Goal: Ask a question: Seek information or help from site administrators or community

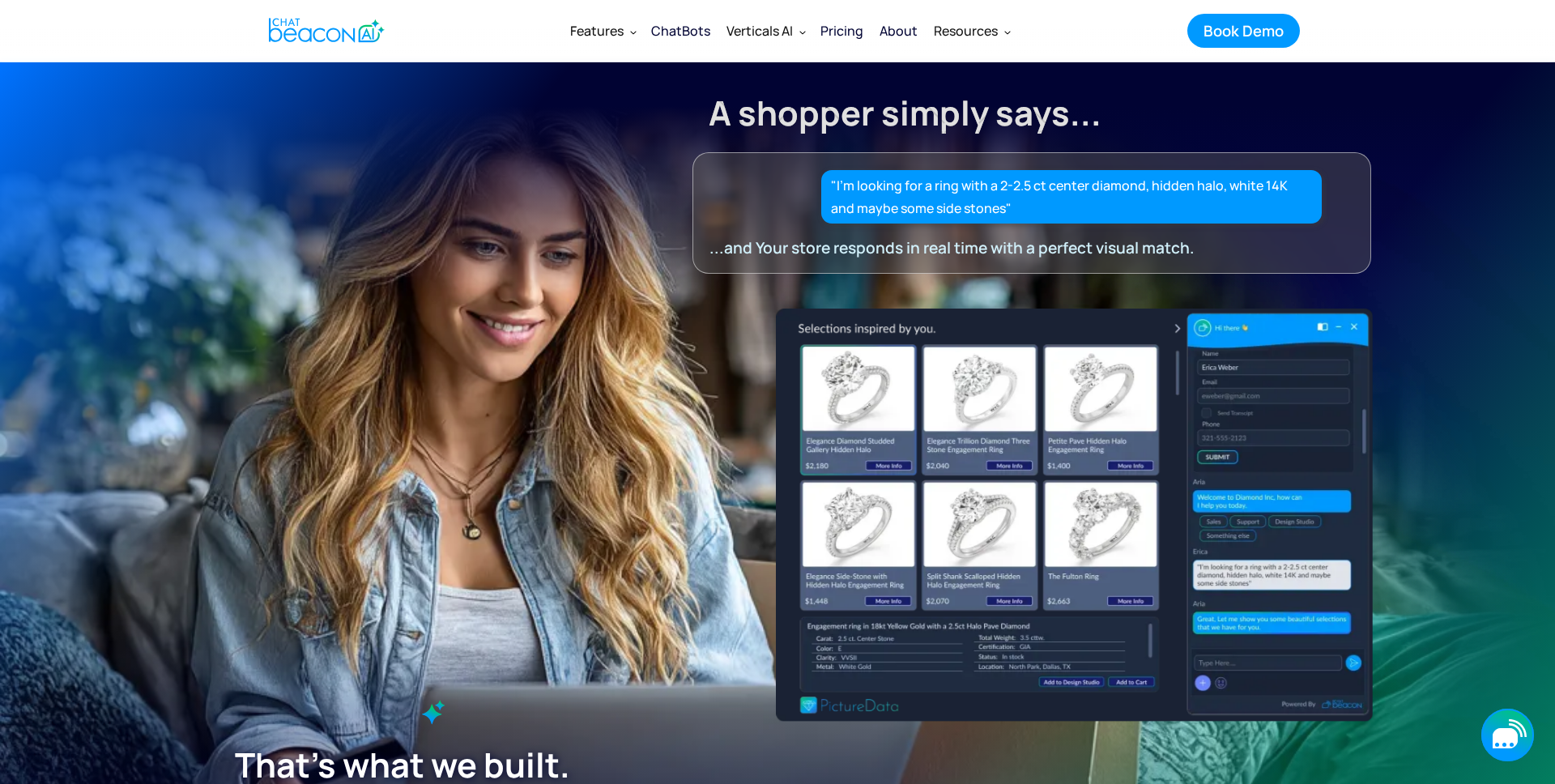
click at [1509, 733] on icon "button" at bounding box center [1505, 738] width 25 height 20
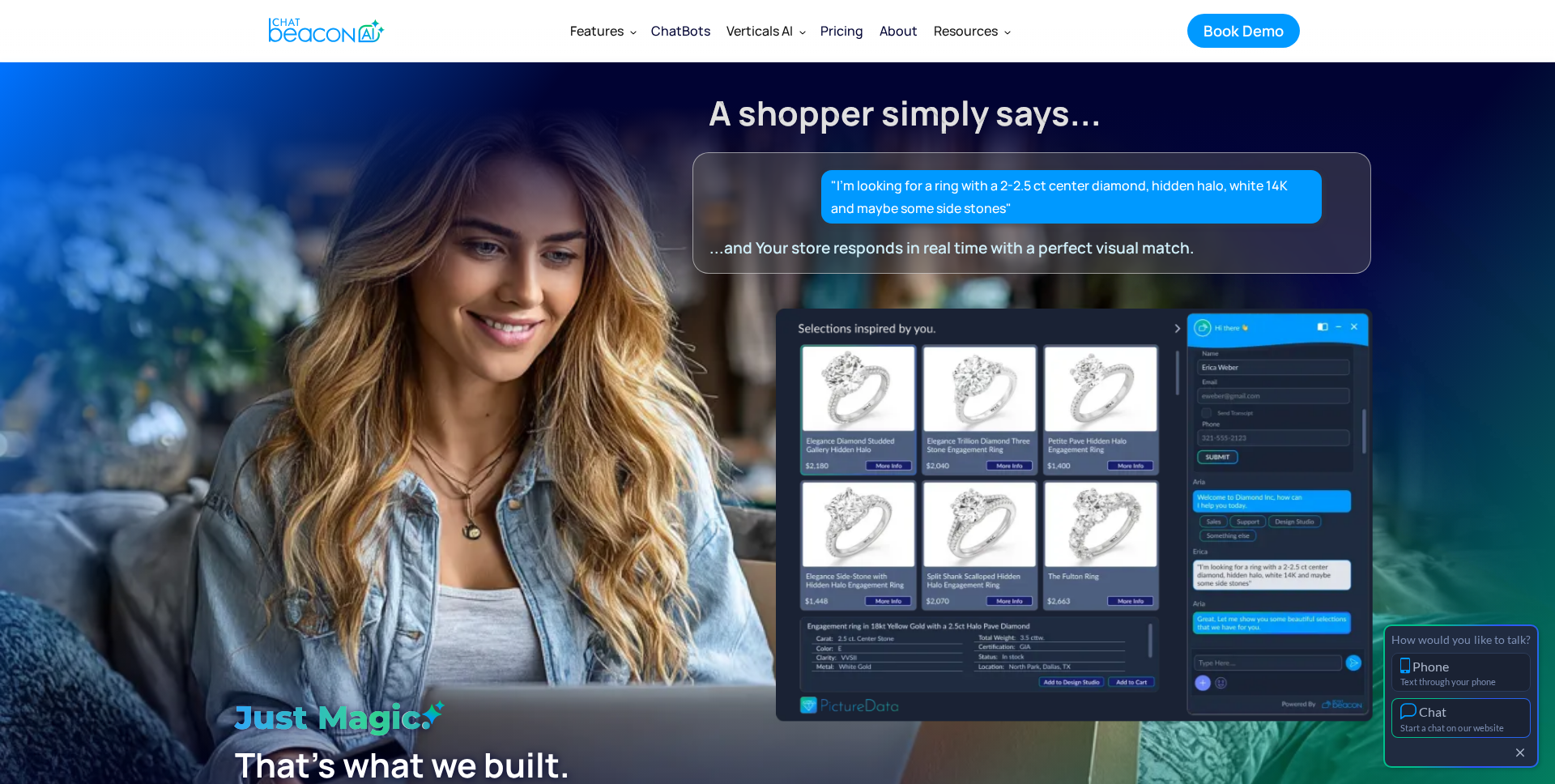
click at [1452, 710] on div "Chat" at bounding box center [1461, 711] width 121 height 17
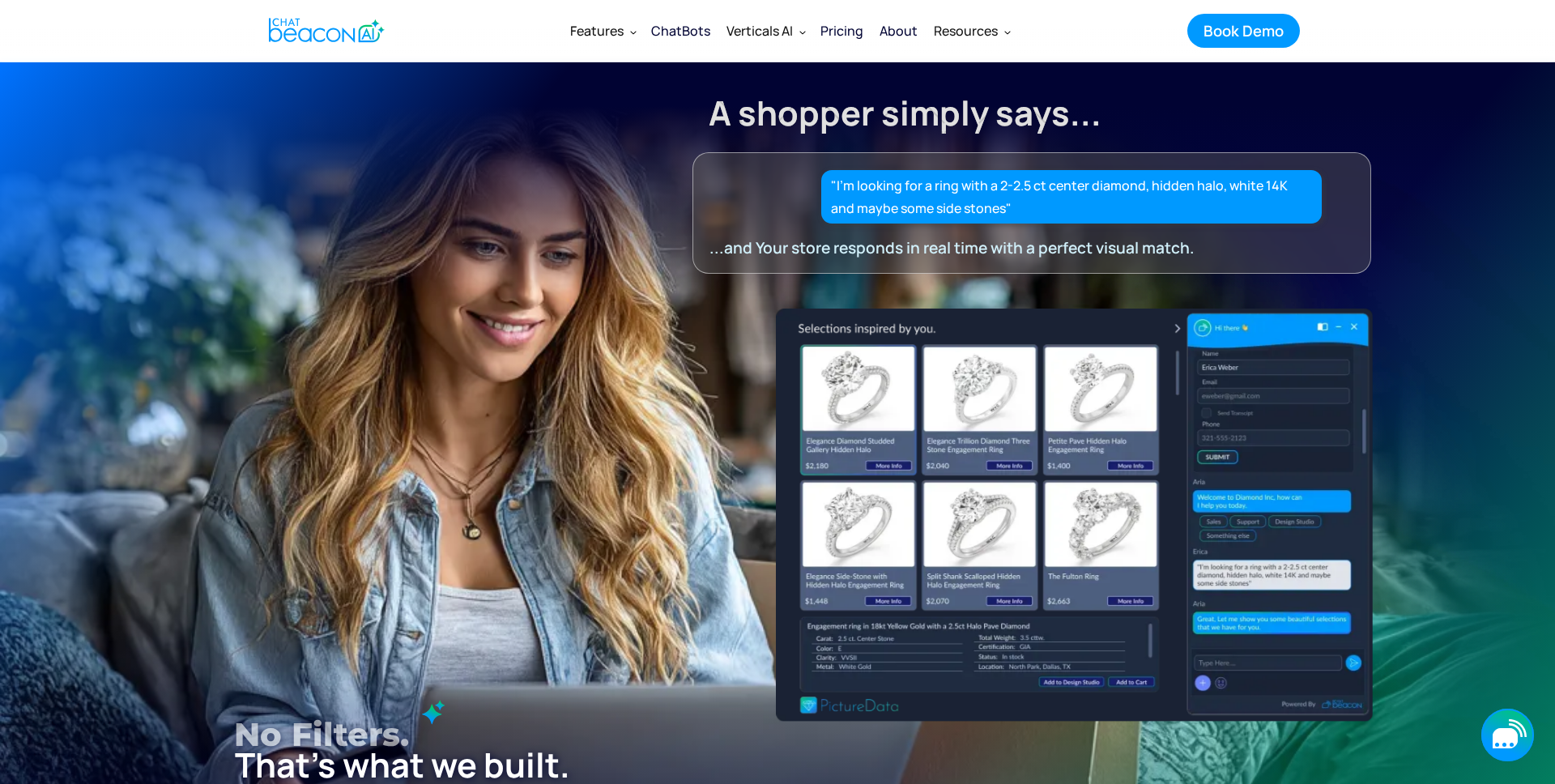
click at [1501, 729] on icon "button" at bounding box center [1505, 738] width 25 height 20
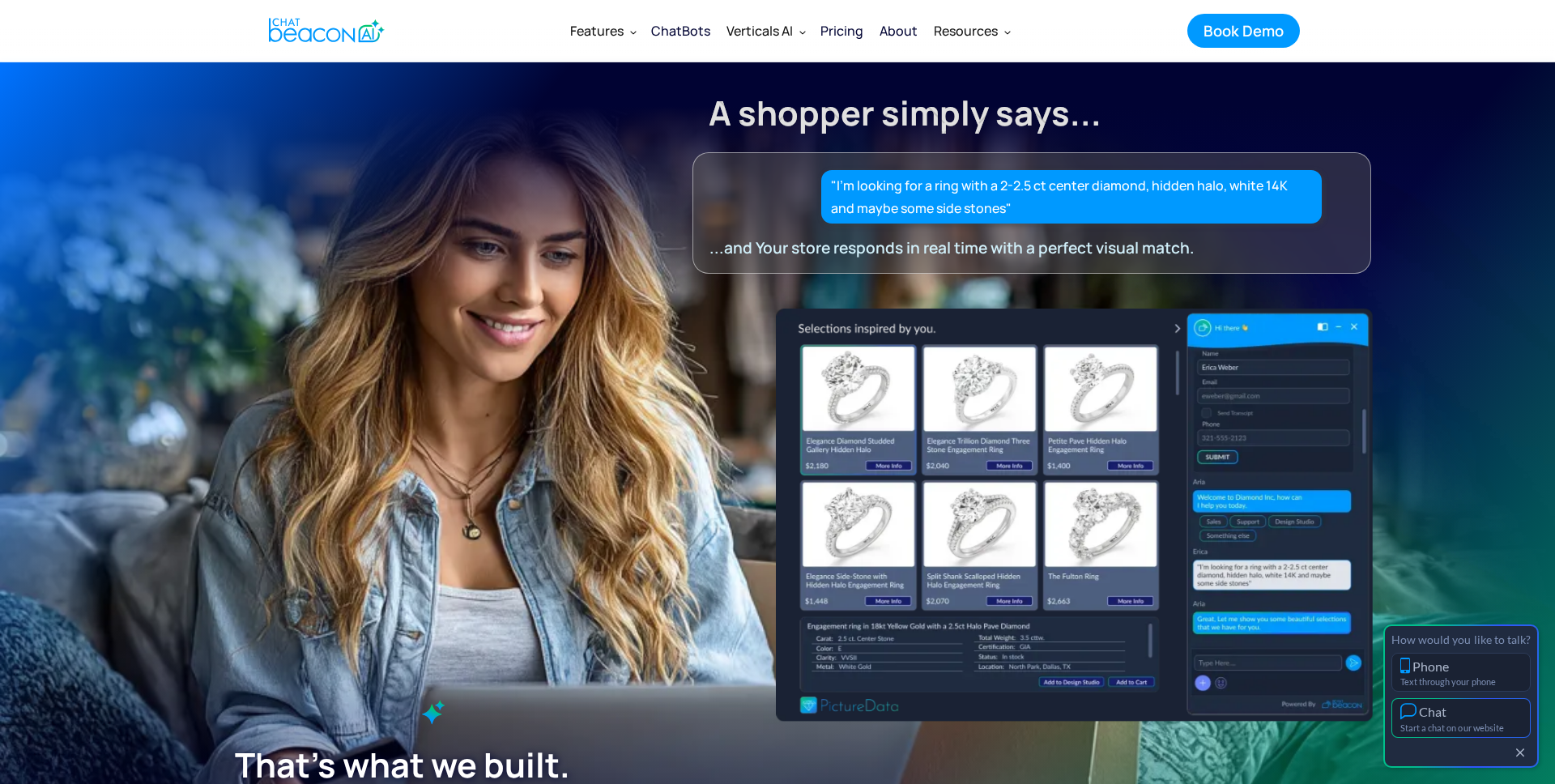
click at [1470, 724] on div "Start a chat on our website" at bounding box center [1461, 727] width 121 height 11
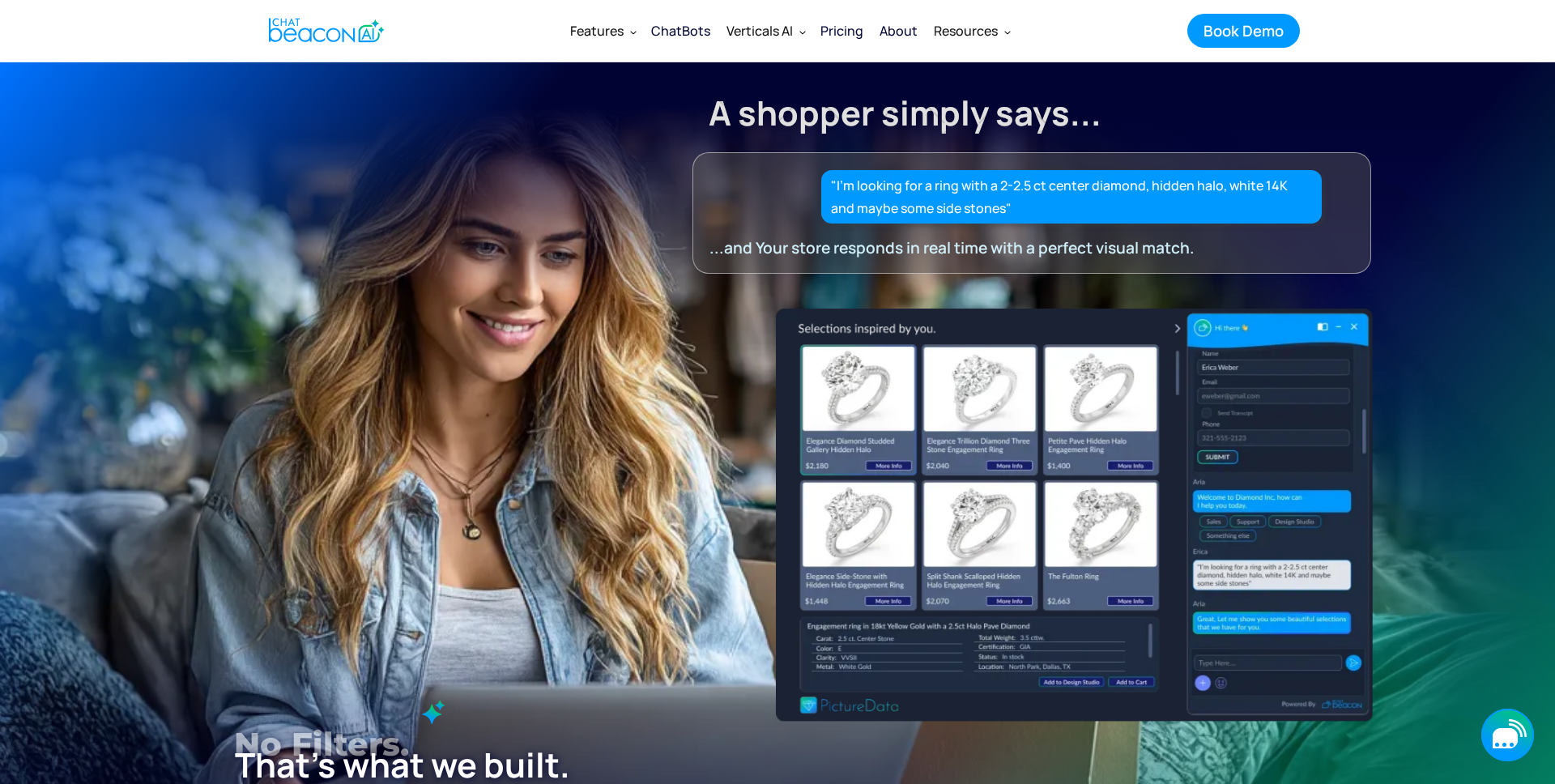
click at [1496, 734] on icon "button" at bounding box center [1505, 738] width 25 height 20
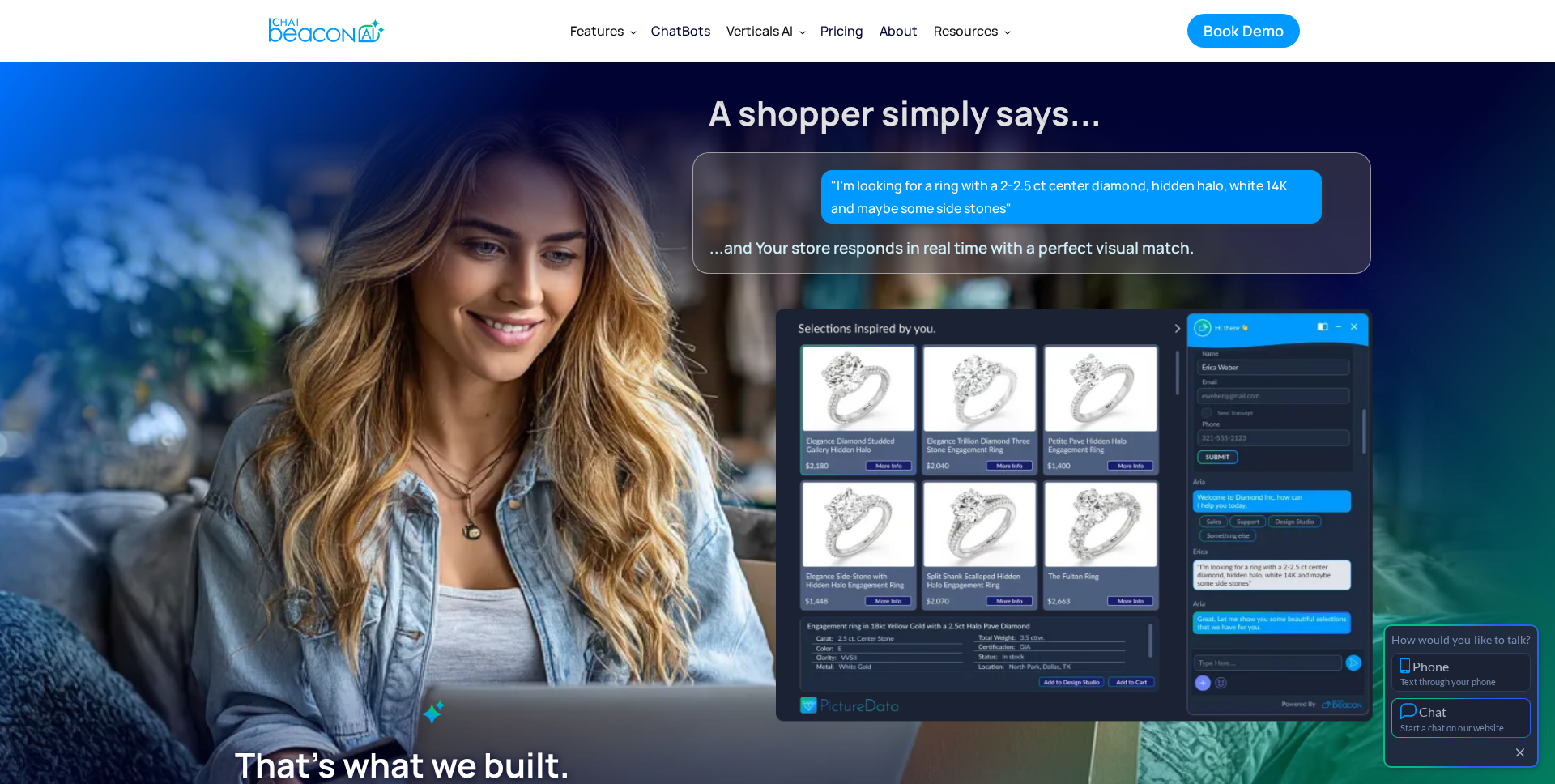
click at [1495, 734] on button "Chat Start a chat on our website" at bounding box center [1461, 717] width 139 height 40
